Goal: Information Seeking & Learning: Understand process/instructions

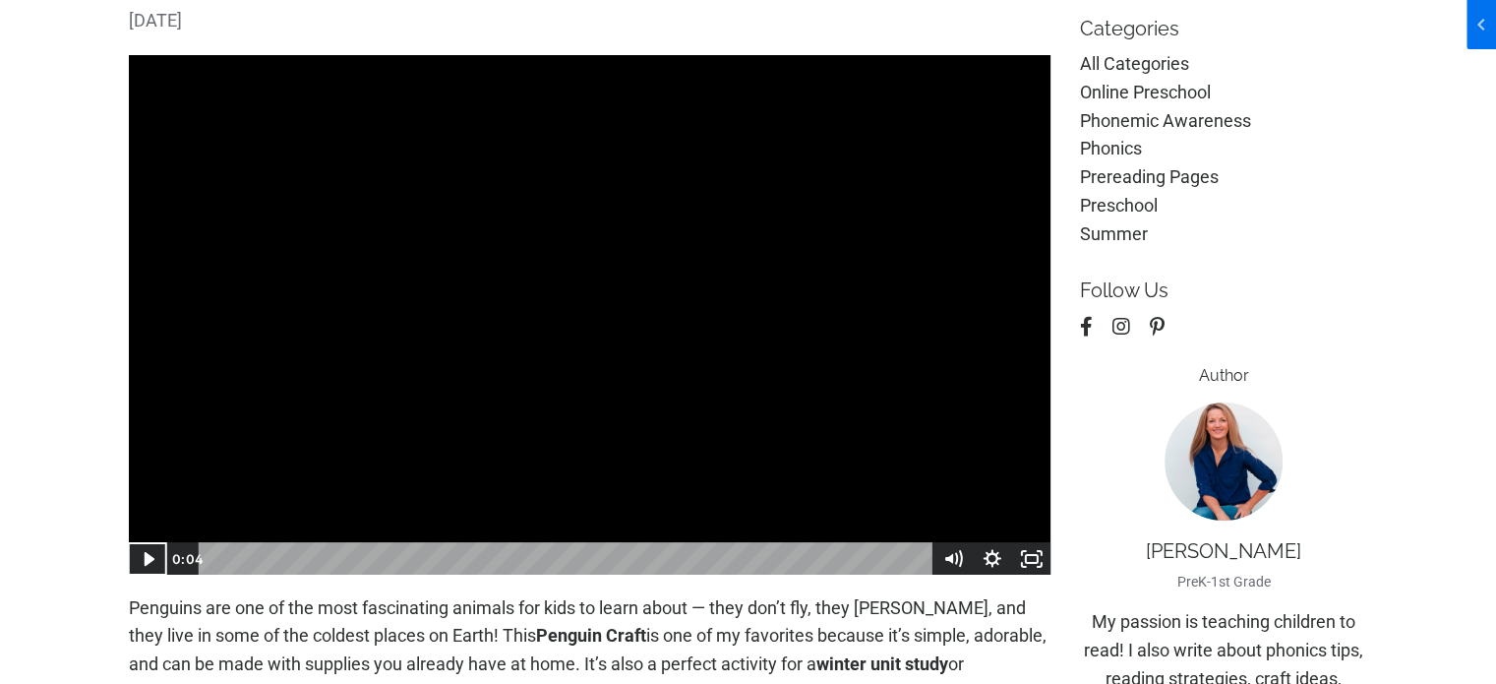
scroll to position [293, 0]
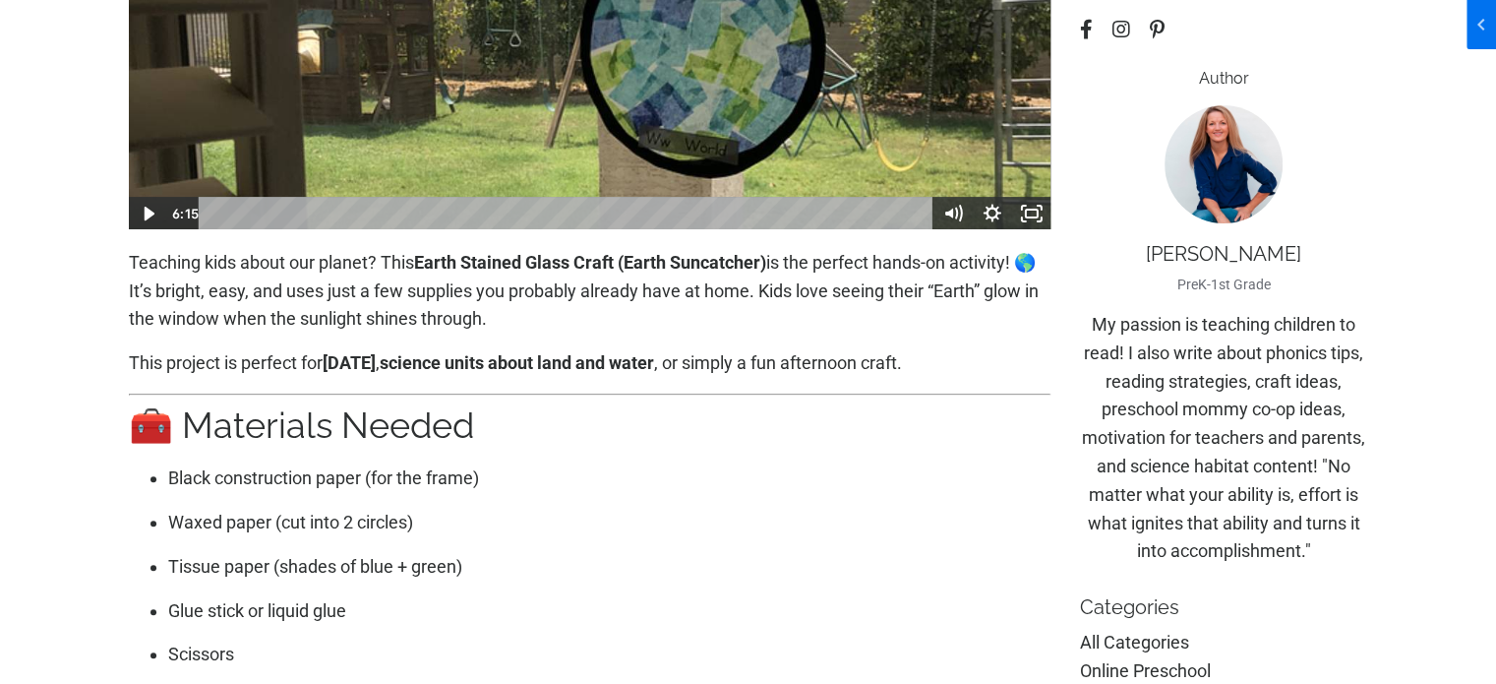
scroll to position [393, 0]
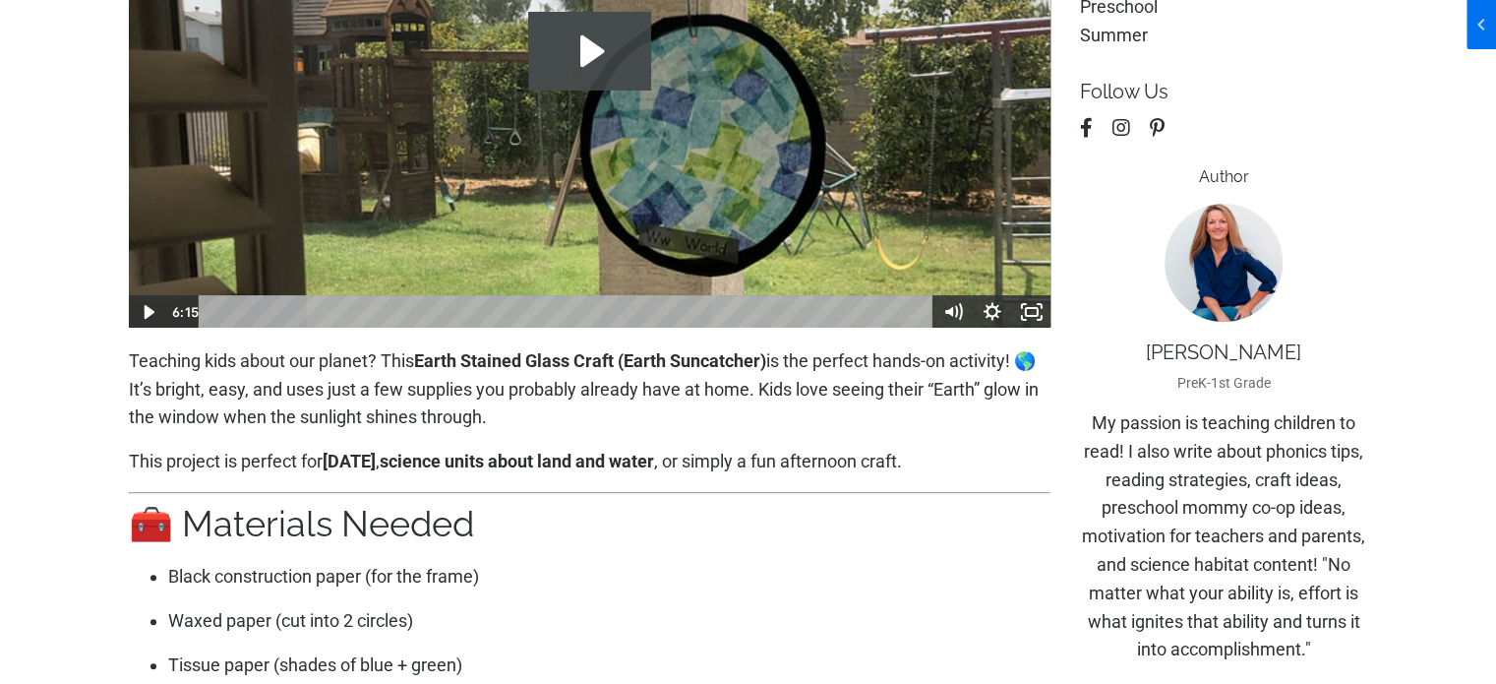
click at [587, 56] on icon "Play Video: file-uploads/sites/2147505858/video/f5e87f2-656f-811-b2e4-ba4cb78c3…" at bounding box center [592, 50] width 24 height 31
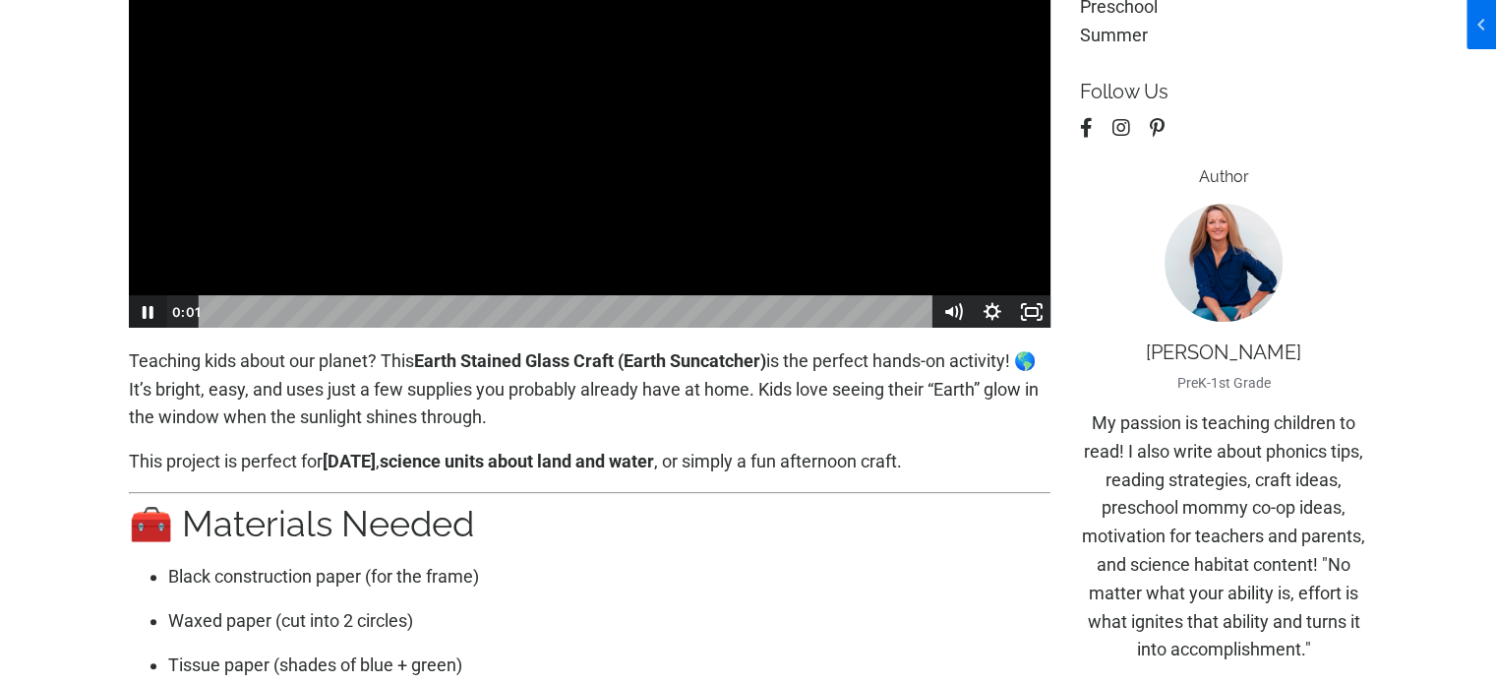
click at [149, 316] on icon "Pause" at bounding box center [146, 311] width 39 height 33
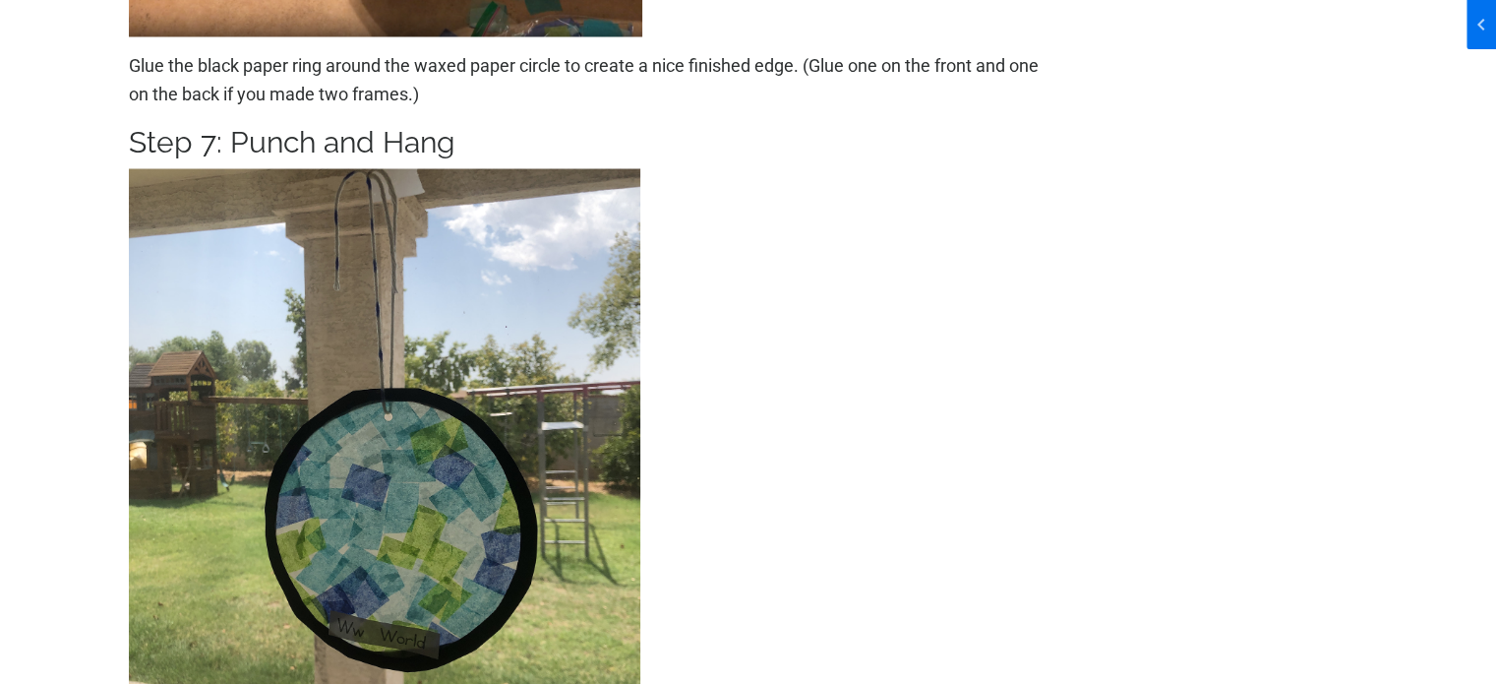
scroll to position [3345, 0]
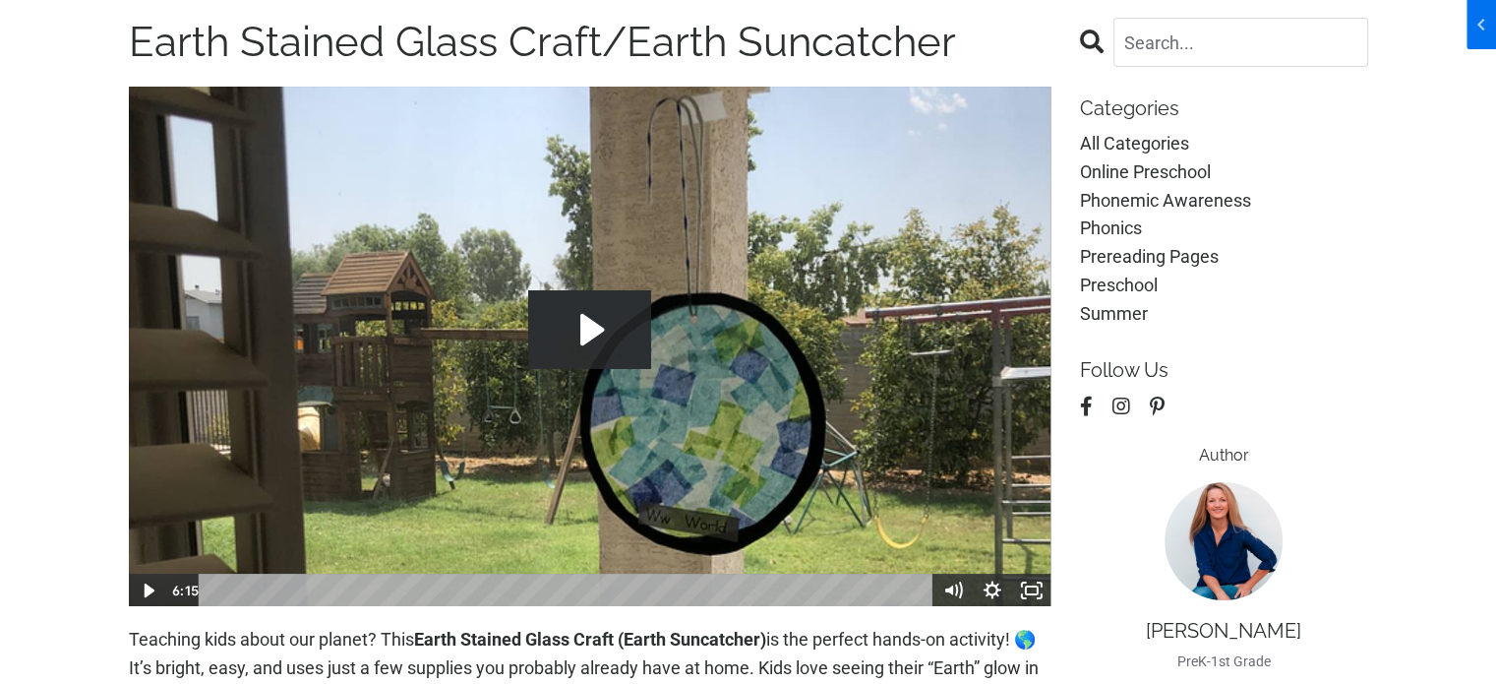
scroll to position [197, 0]
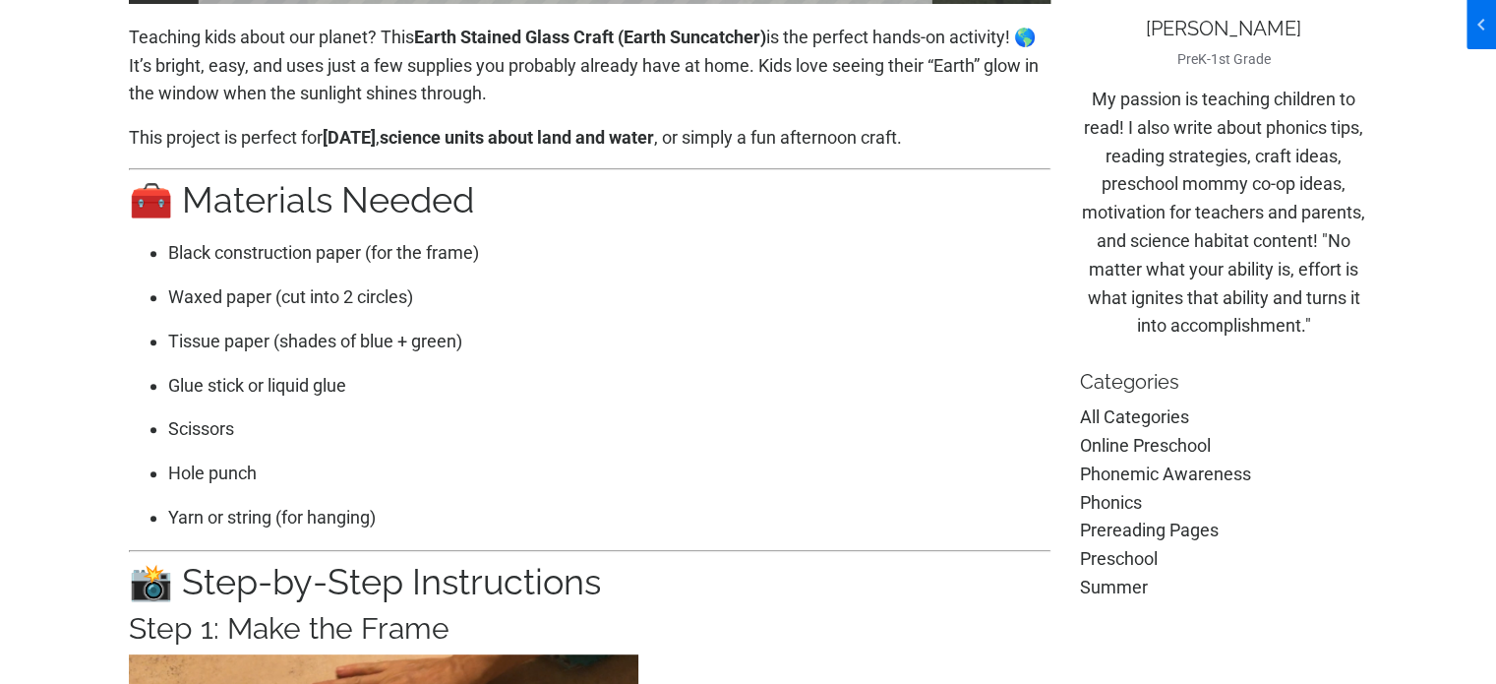
scroll to position [728, 0]
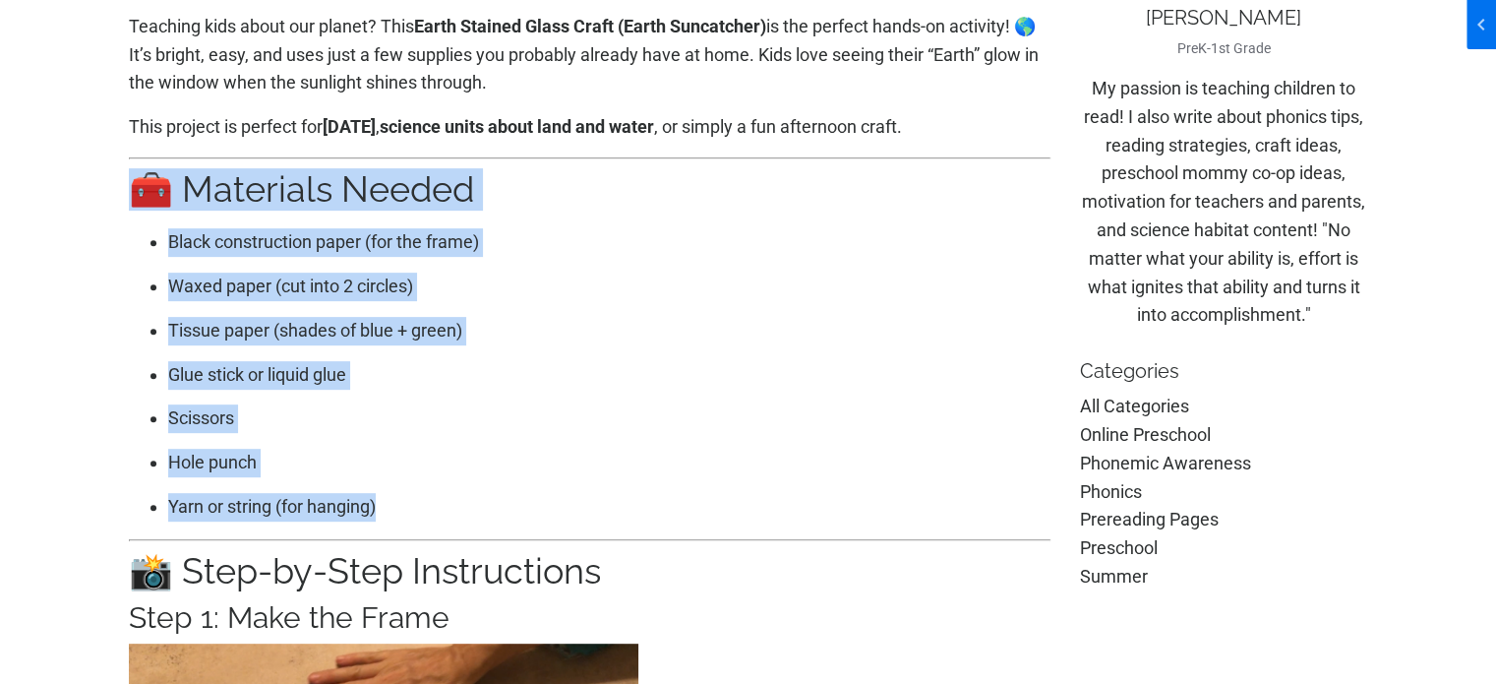
drag, startPoint x: 121, startPoint y: 215, endPoint x: 520, endPoint y: 531, distance: 509.1
click at [299, 433] on p "Scissors" at bounding box center [609, 418] width 883 height 29
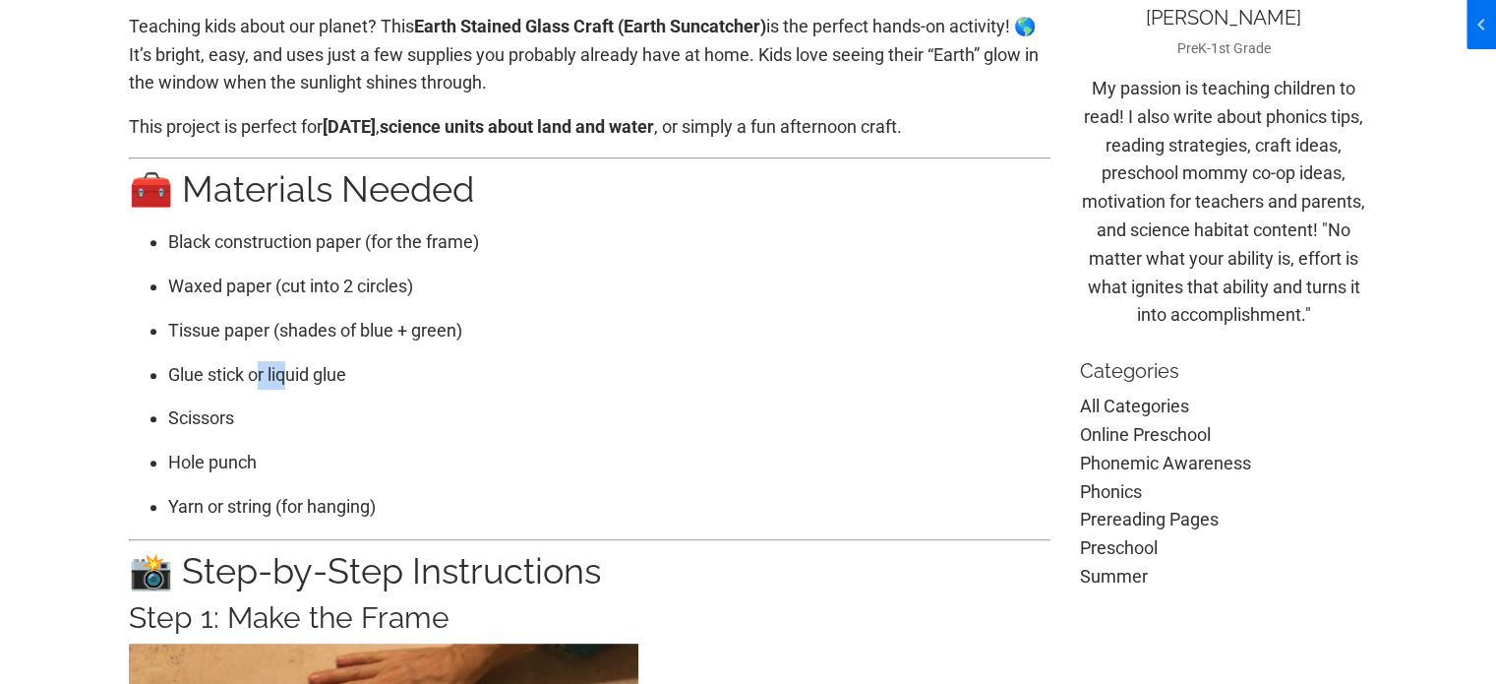
drag, startPoint x: 259, startPoint y: 404, endPoint x: 283, endPoint y: 402, distance: 24.7
click at [283, 390] on p "Glue stick or liquid glue" at bounding box center [609, 375] width 883 height 29
click at [354, 390] on p "Glue stick or liquid glue" at bounding box center [609, 375] width 883 height 29
drag, startPoint x: 330, startPoint y: 402, endPoint x: 164, endPoint y: 402, distance: 165.3
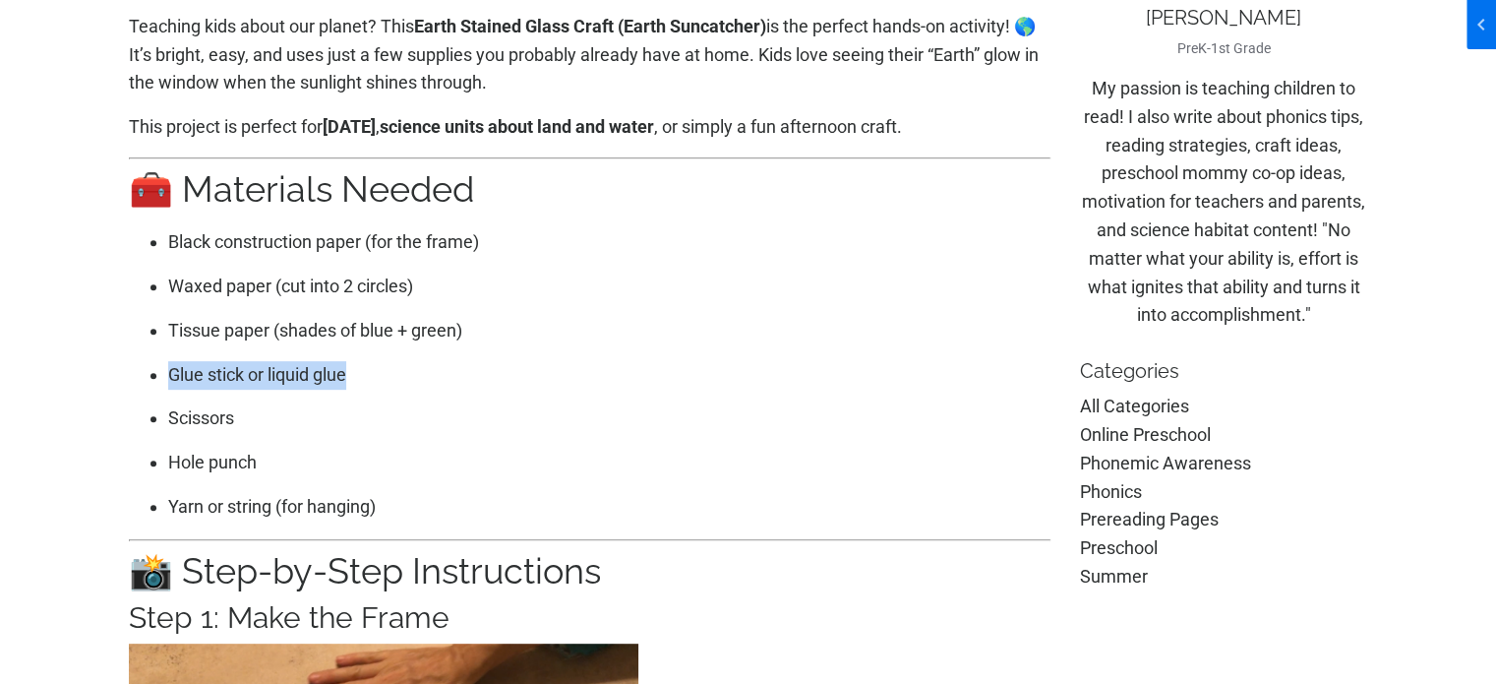
click at [164, 402] on ul "Black construction paper (for the frame) Waxed paper (cut into 2 circles) Tissu…" at bounding box center [590, 374] width 923 height 293
copy p "Glue stick or liquid glue"
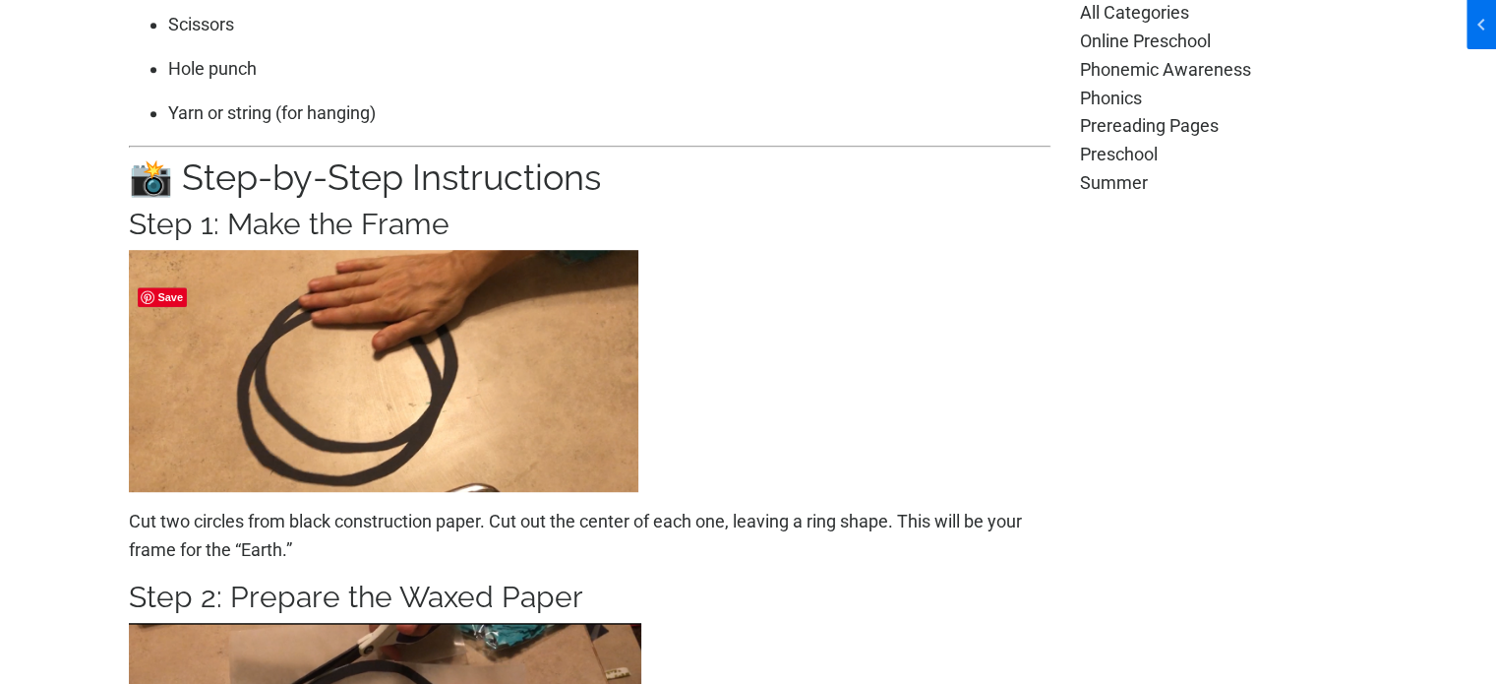
scroll to position [1220, 0]
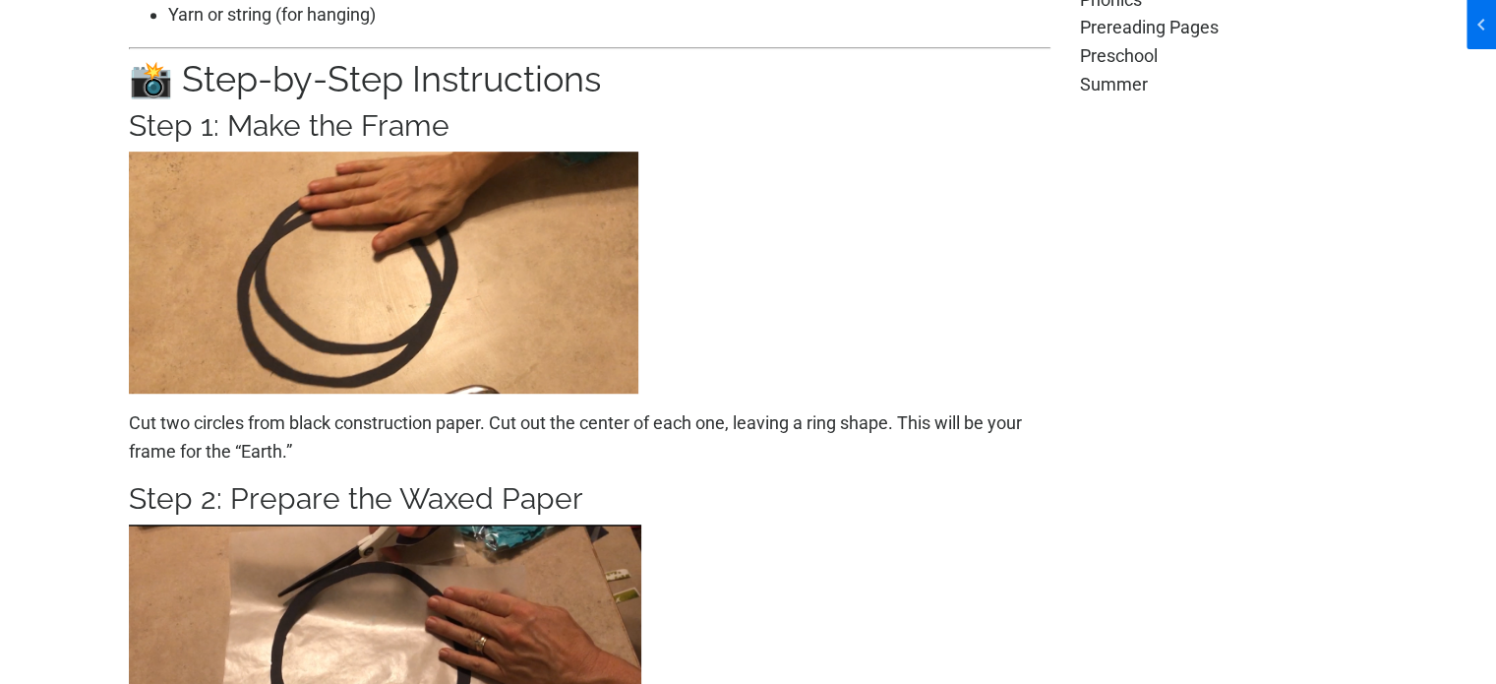
drag, startPoint x: 36, startPoint y: 289, endPoint x: 39, endPoint y: 310, distance: 20.9
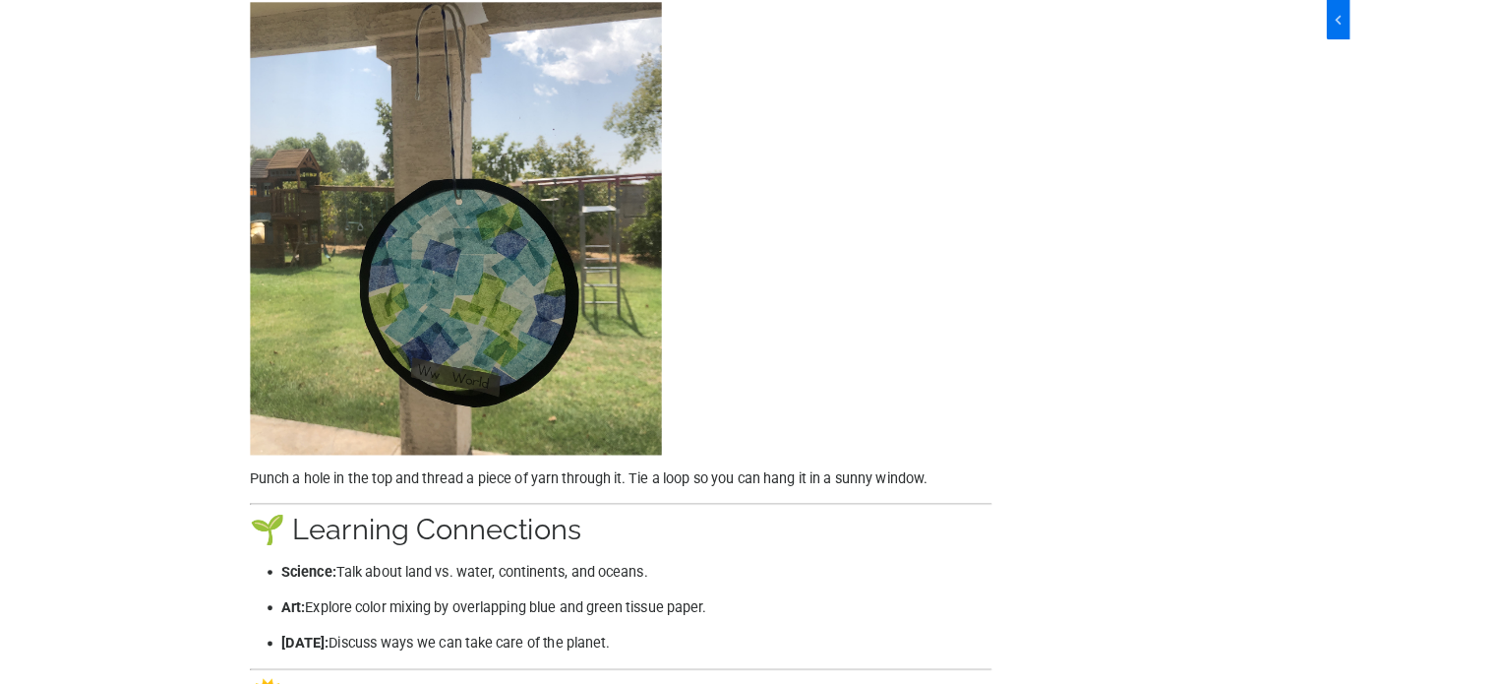
scroll to position [3542, 0]
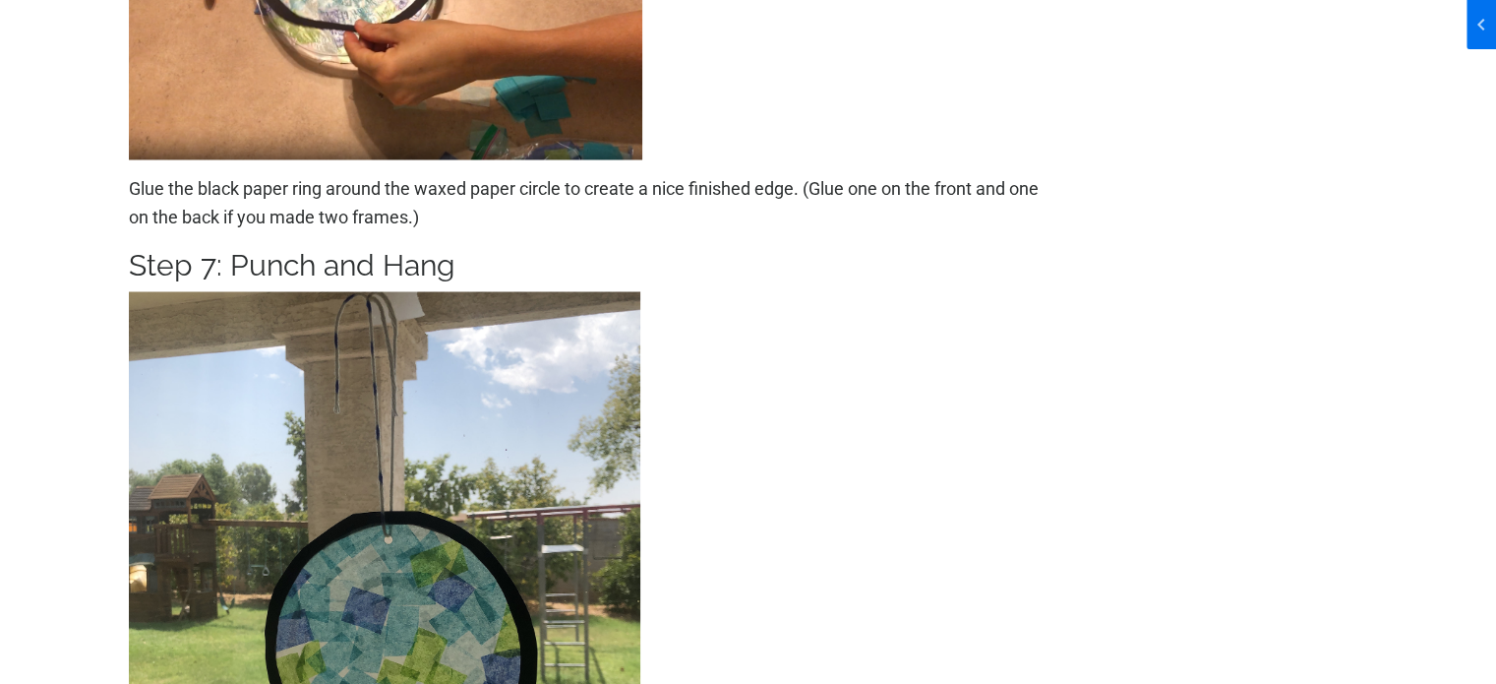
scroll to position [3345, 0]
